Goal: Navigation & Orientation: Find specific page/section

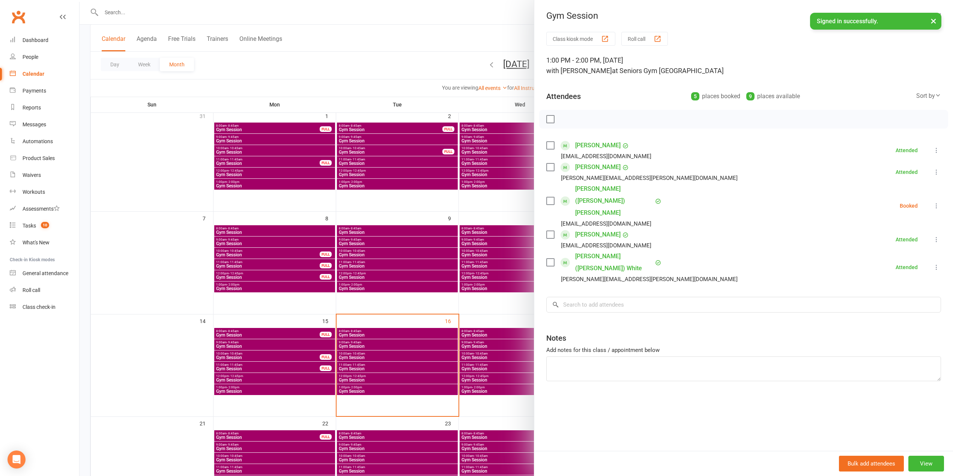
drag, startPoint x: 470, startPoint y: 20, endPoint x: 825, endPoint y: 25, distance: 355.6
click at [470, 20] on div at bounding box center [516, 238] width 873 height 476
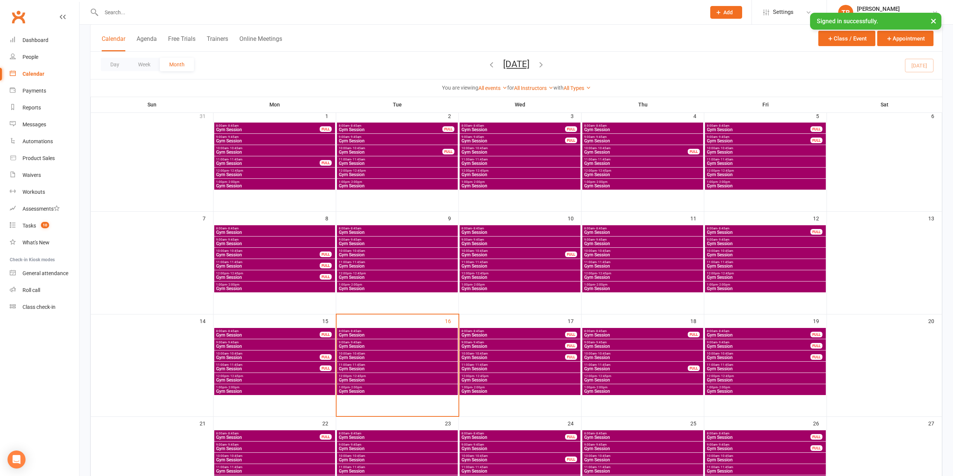
click at [933, 23] on button "×" at bounding box center [933, 21] width 14 height 16
click at [26, 38] on div "Dashboard" at bounding box center [36, 40] width 26 height 6
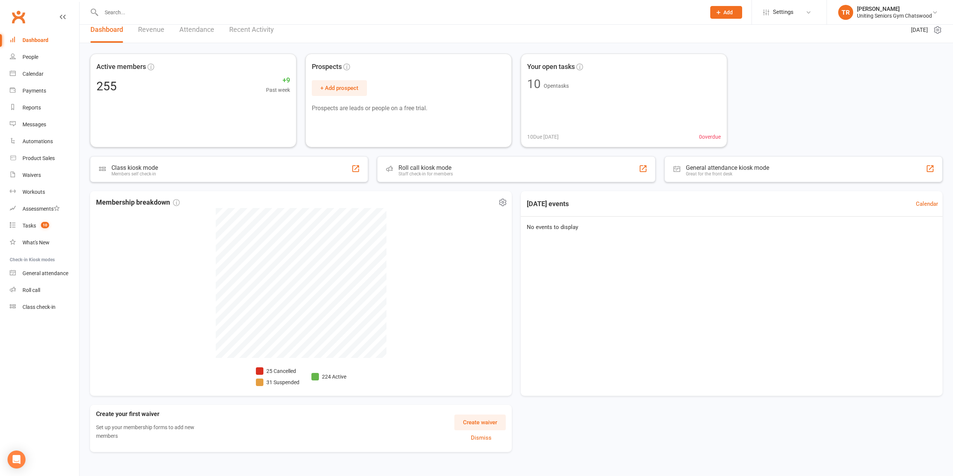
scroll to position [14, 0]
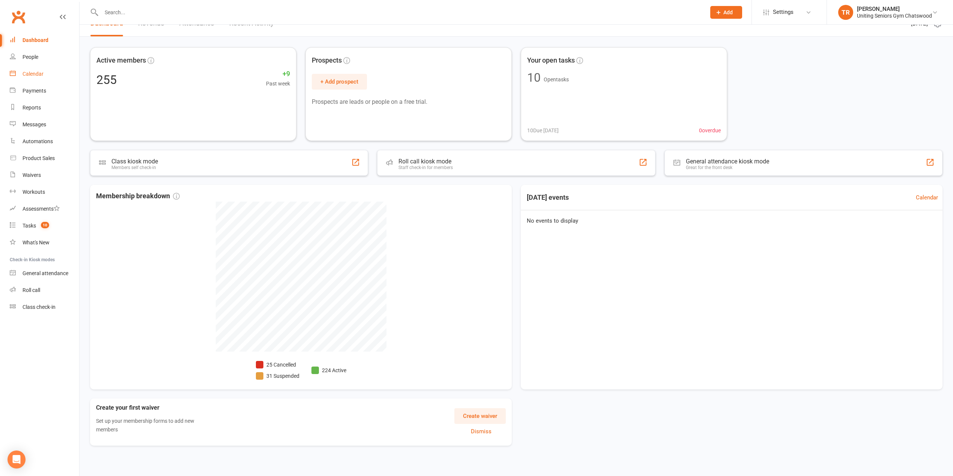
click at [41, 75] on div "Calendar" at bounding box center [33, 74] width 21 height 6
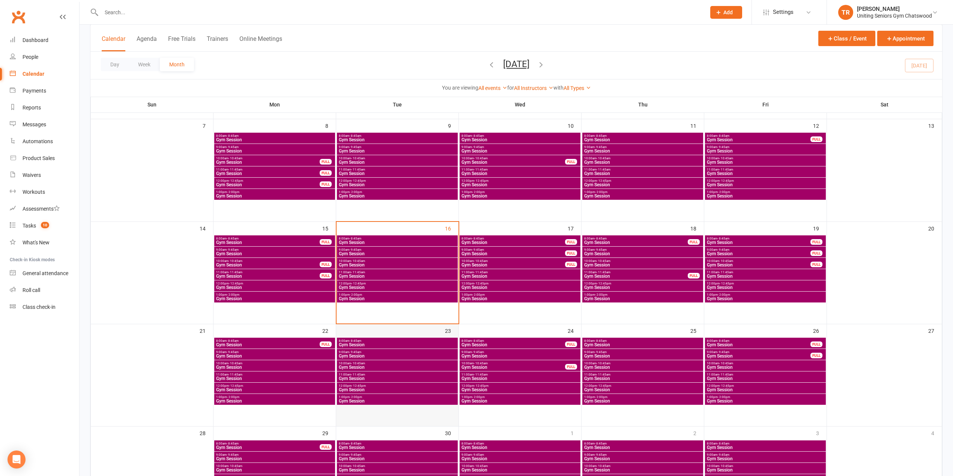
scroll to position [150, 0]
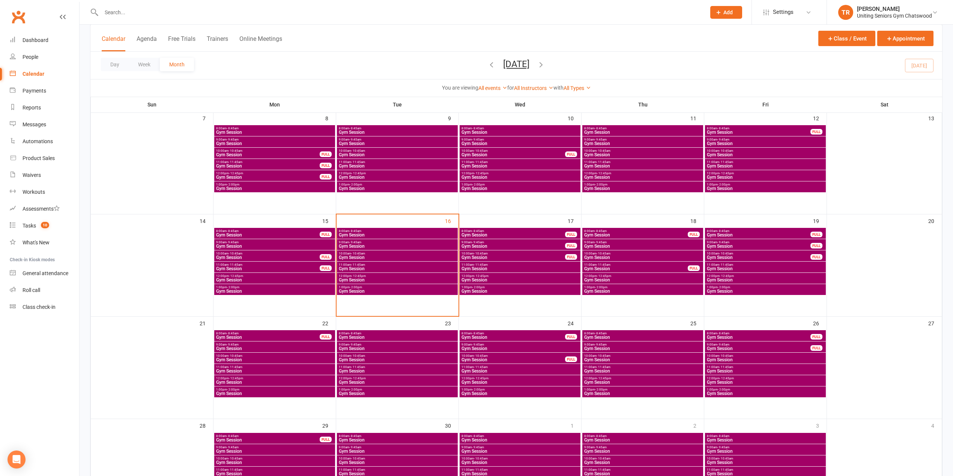
click at [386, 332] on span "8:00am - 8:45am" at bounding box center [397, 333] width 118 height 3
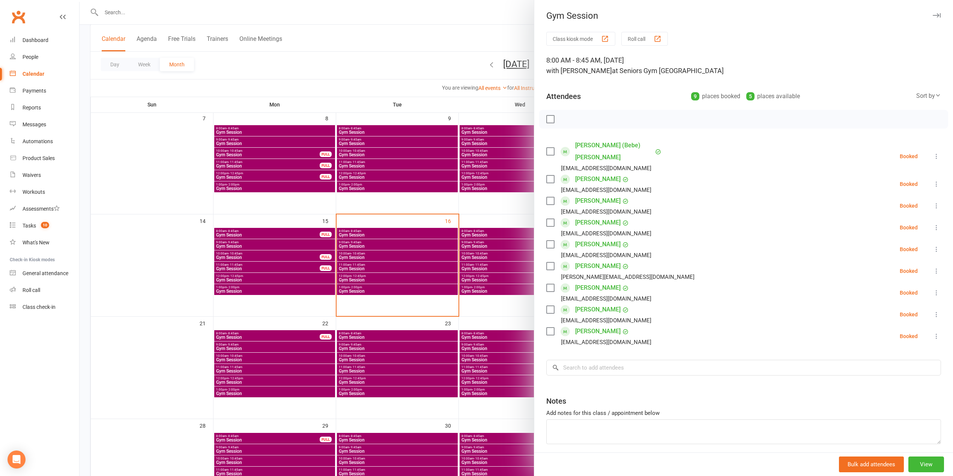
click at [399, 36] on div at bounding box center [516, 238] width 873 height 476
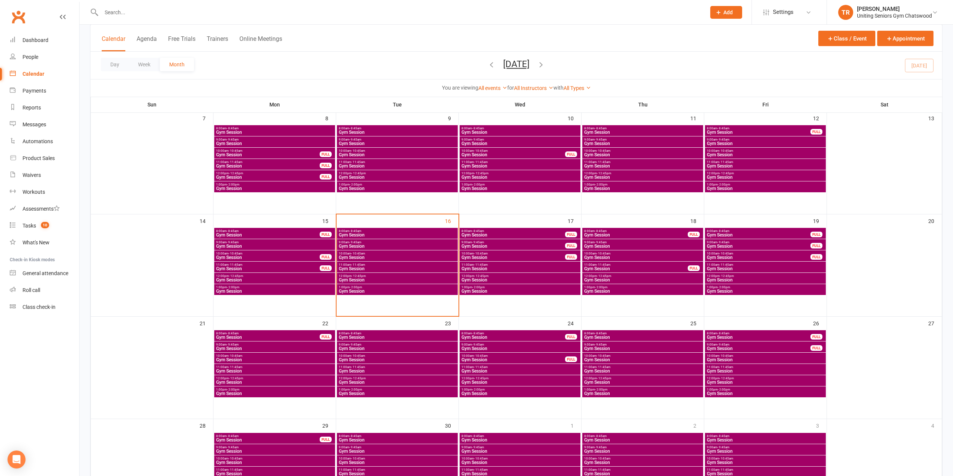
click at [404, 231] on span "8:00am - 8:45am" at bounding box center [397, 231] width 118 height 3
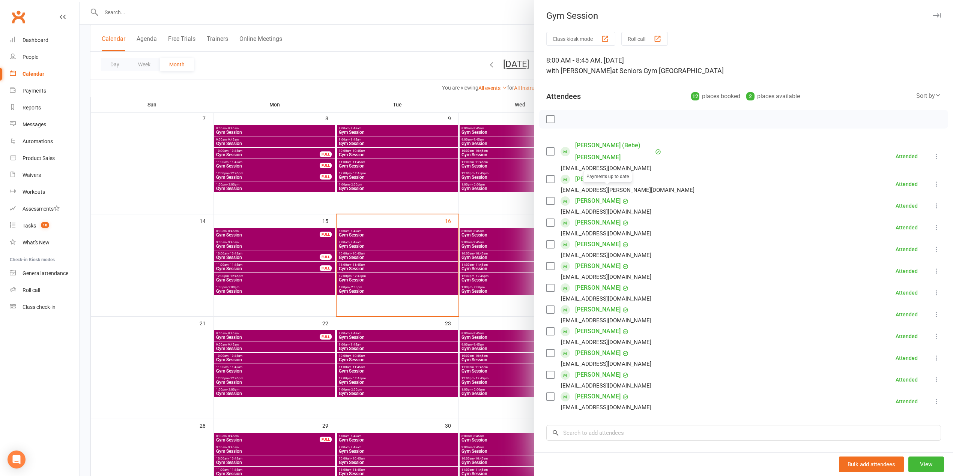
drag, startPoint x: 406, startPoint y: 32, endPoint x: 401, endPoint y: 41, distance: 10.1
click at [405, 32] on div at bounding box center [516, 238] width 873 height 476
